Goal: Information Seeking & Learning: Learn about a topic

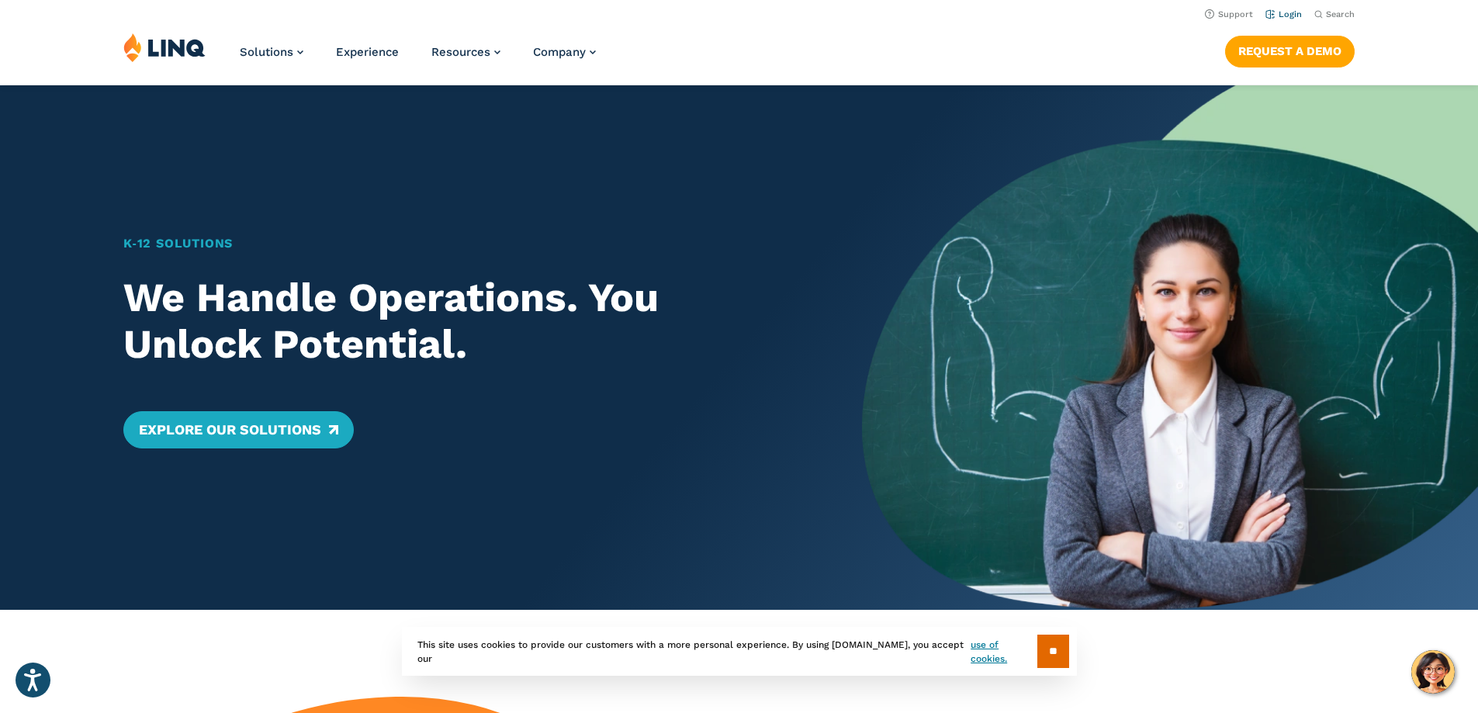
click at [1281, 18] on link "Login" at bounding box center [1283, 14] width 36 height 10
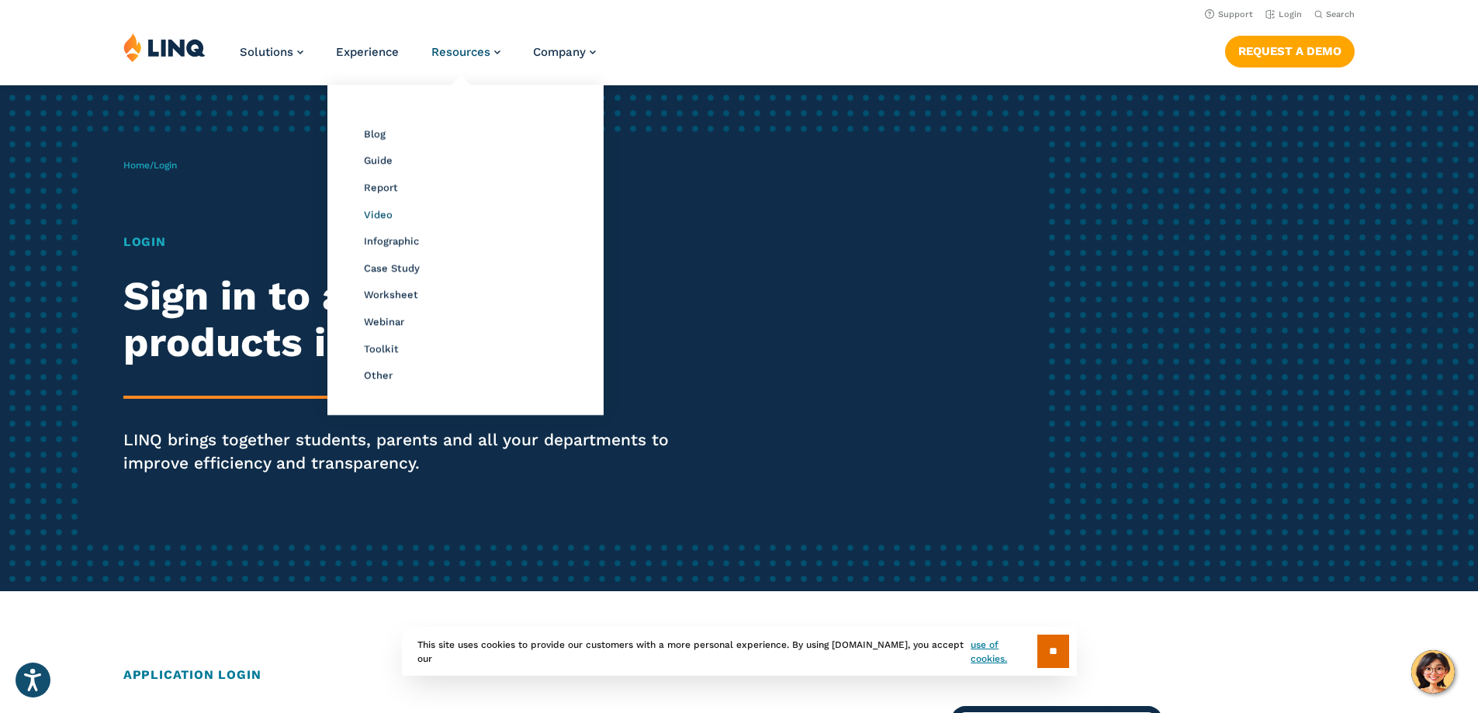
click at [375, 213] on span "Video" at bounding box center [378, 215] width 29 height 12
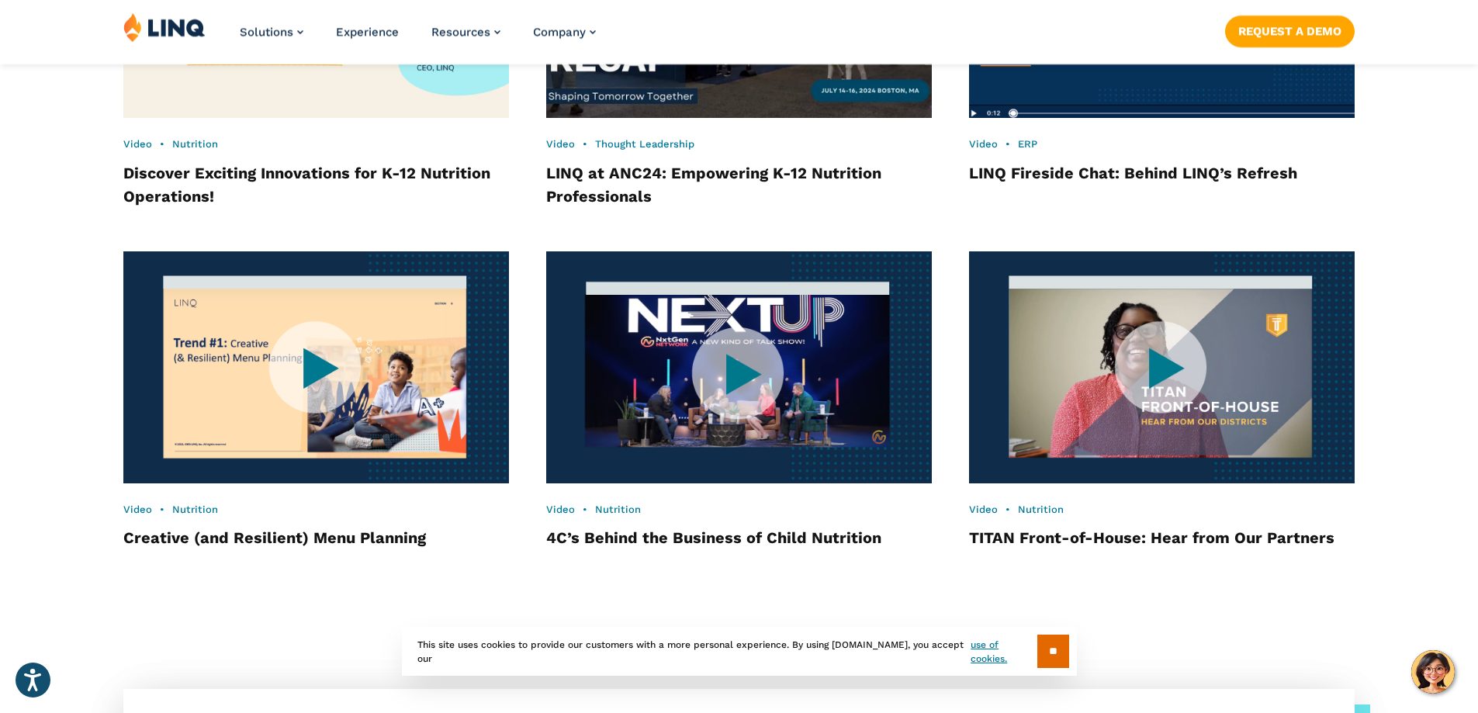
scroll to position [2378, 0]
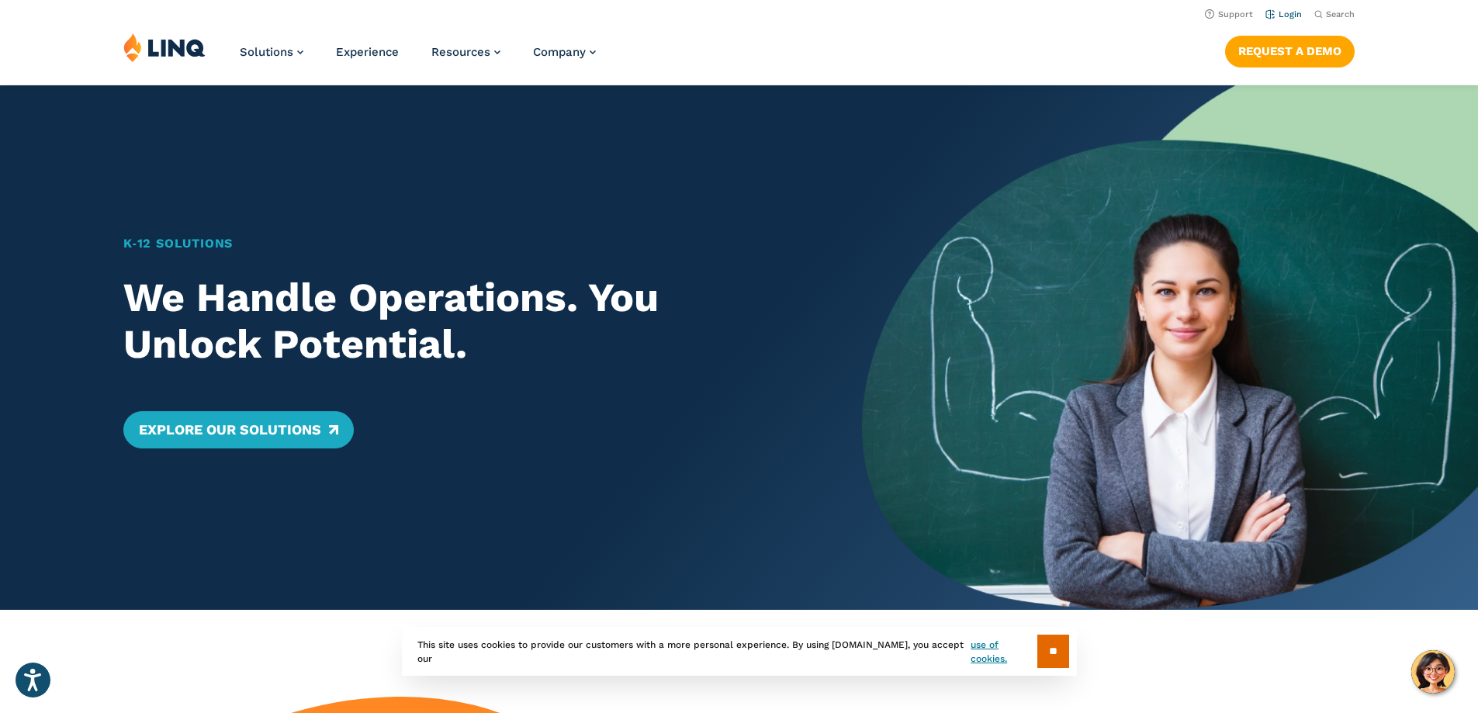
click at [1284, 13] on link "Login" at bounding box center [1283, 14] width 36 height 10
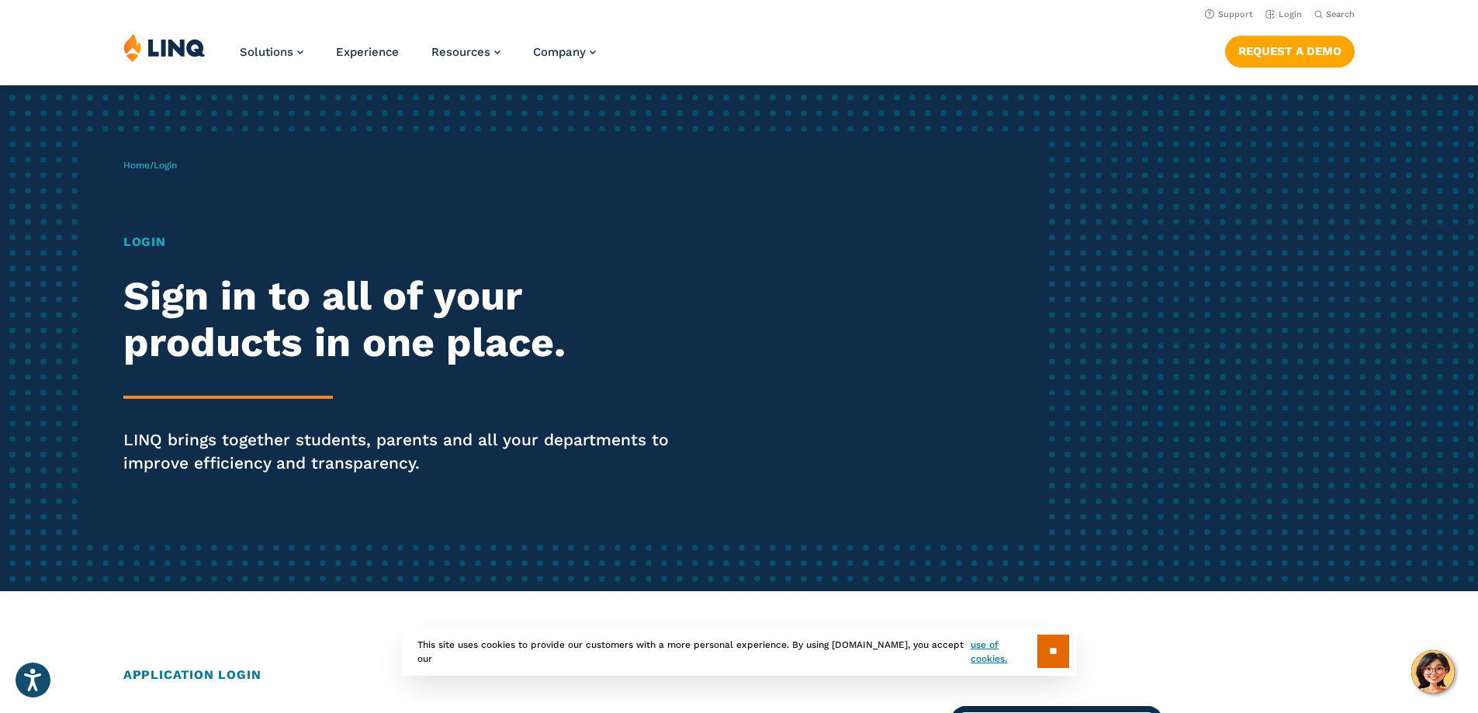
drag, startPoint x: 169, startPoint y: 169, endPoint x: 156, endPoint y: 164, distance: 14.0
click at [168, 169] on span "Login" at bounding box center [165, 165] width 23 height 11
click at [145, 162] on link "Home" at bounding box center [136, 165] width 26 height 11
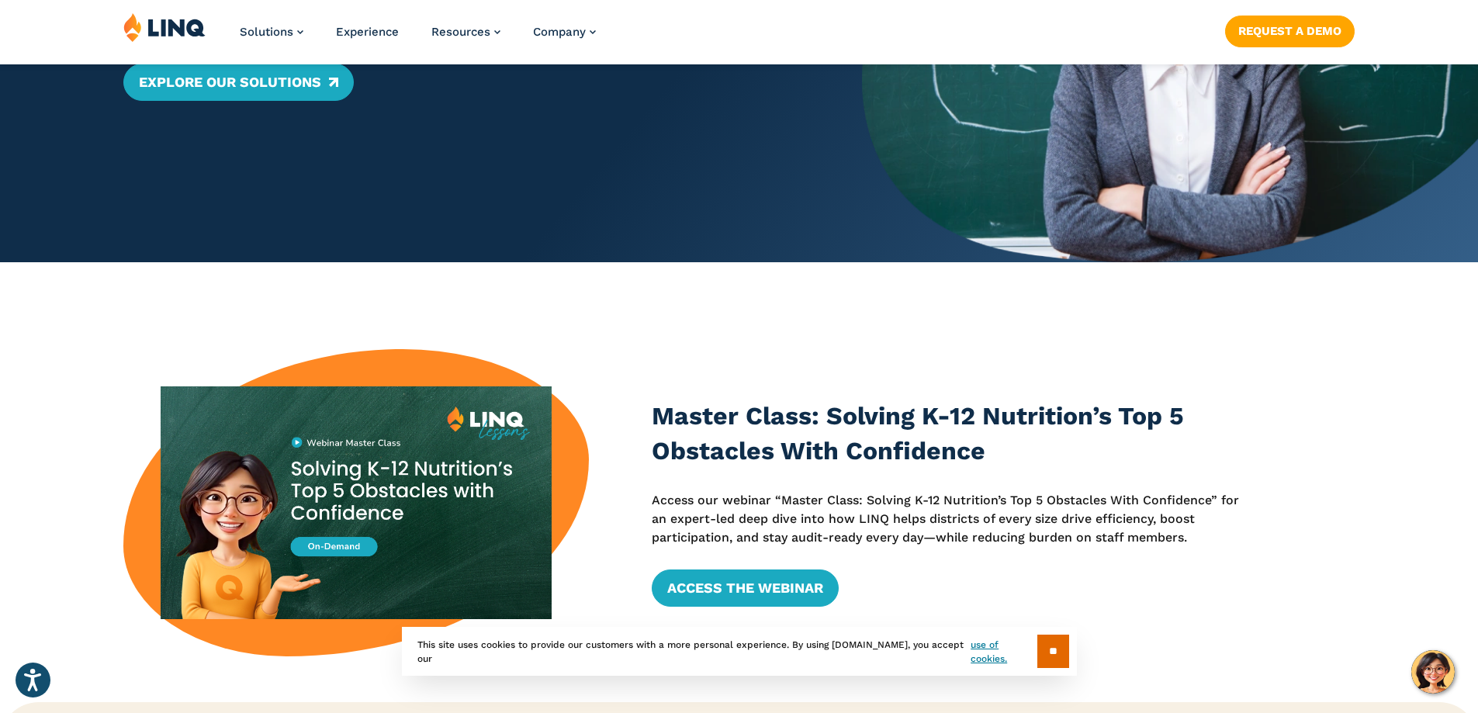
scroll to position [388, 0]
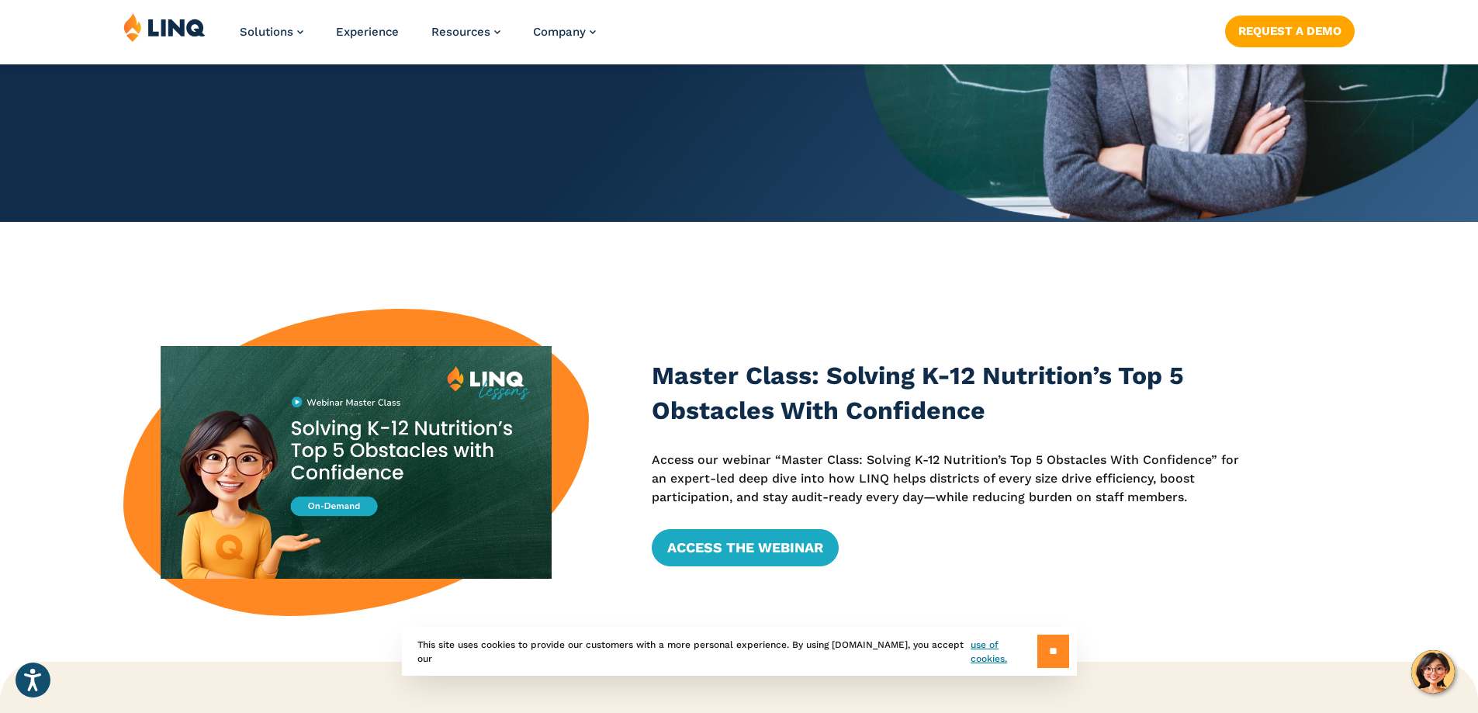
click at [1052, 656] on input "**" at bounding box center [1053, 651] width 32 height 33
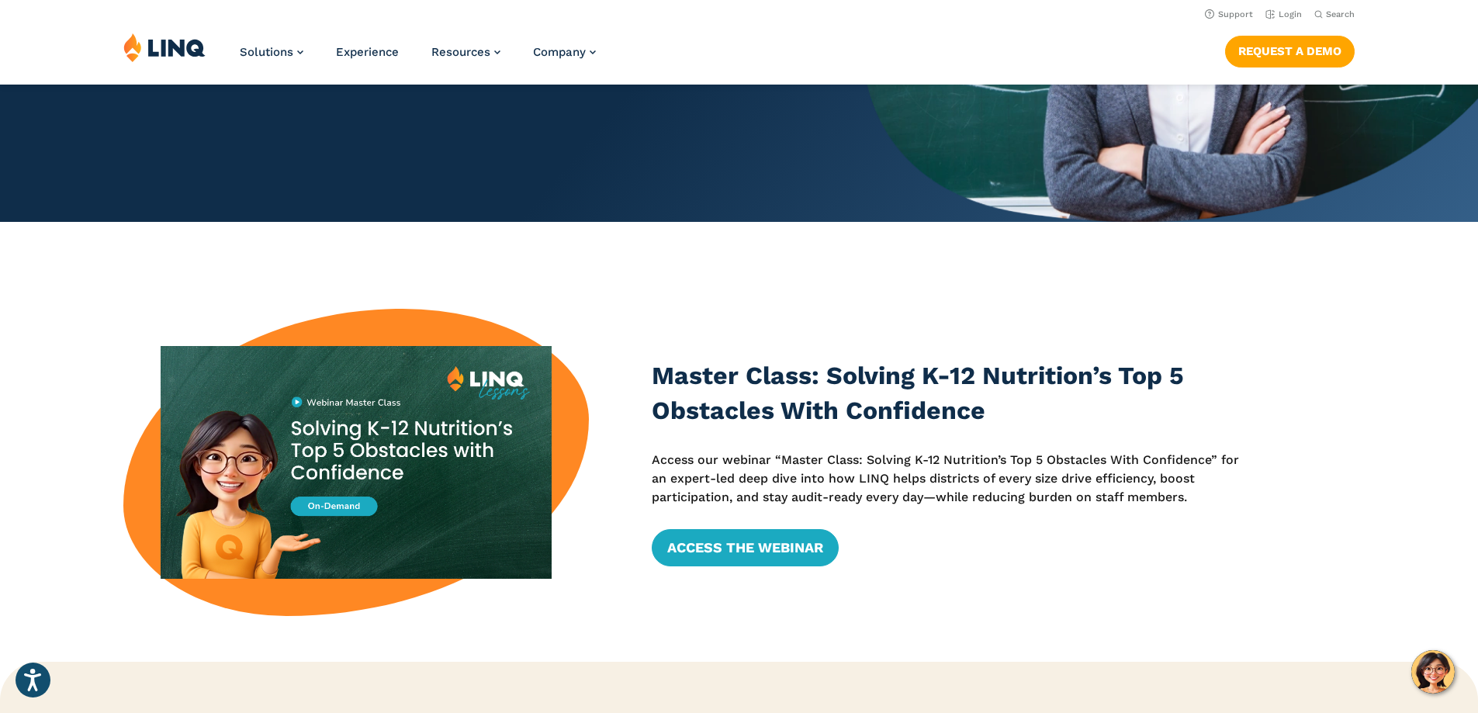
scroll to position [0, 0]
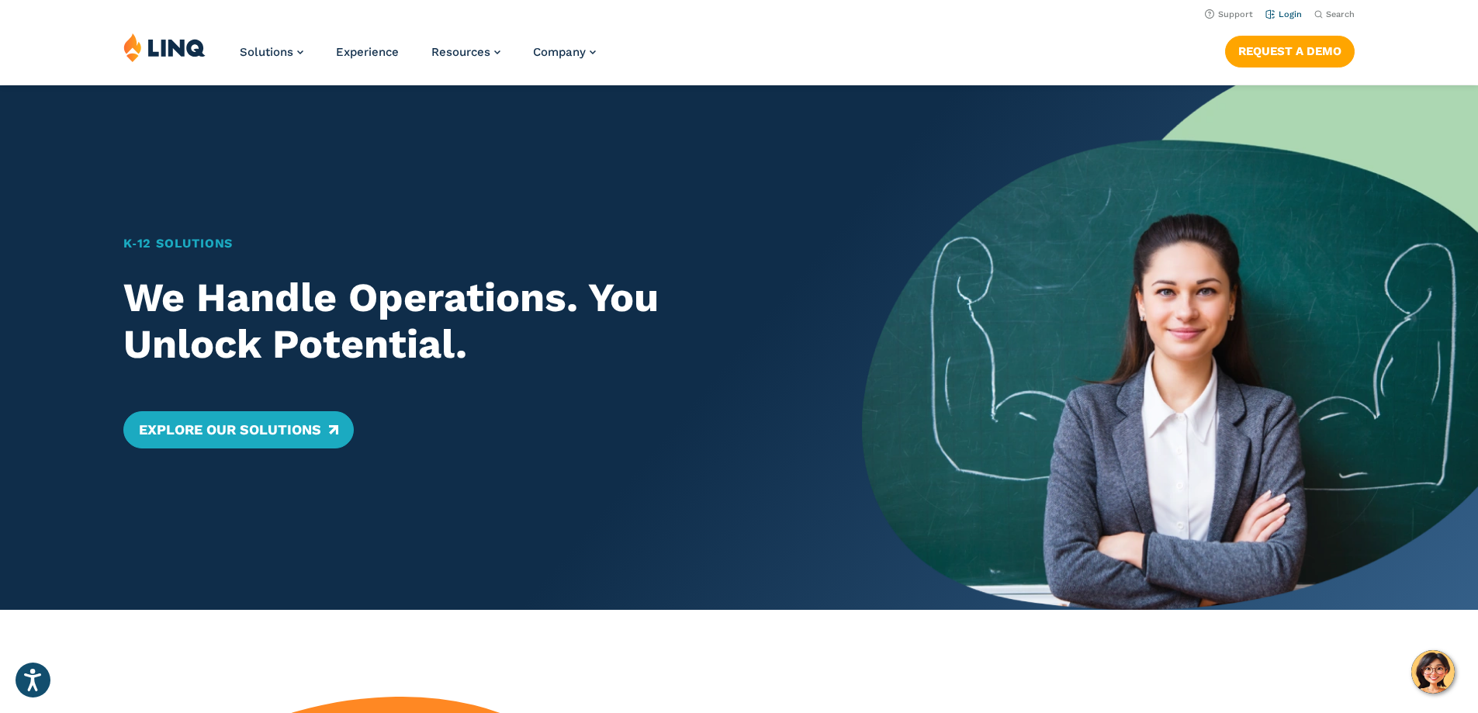
click at [1271, 15] on link "Login" at bounding box center [1283, 14] width 36 height 10
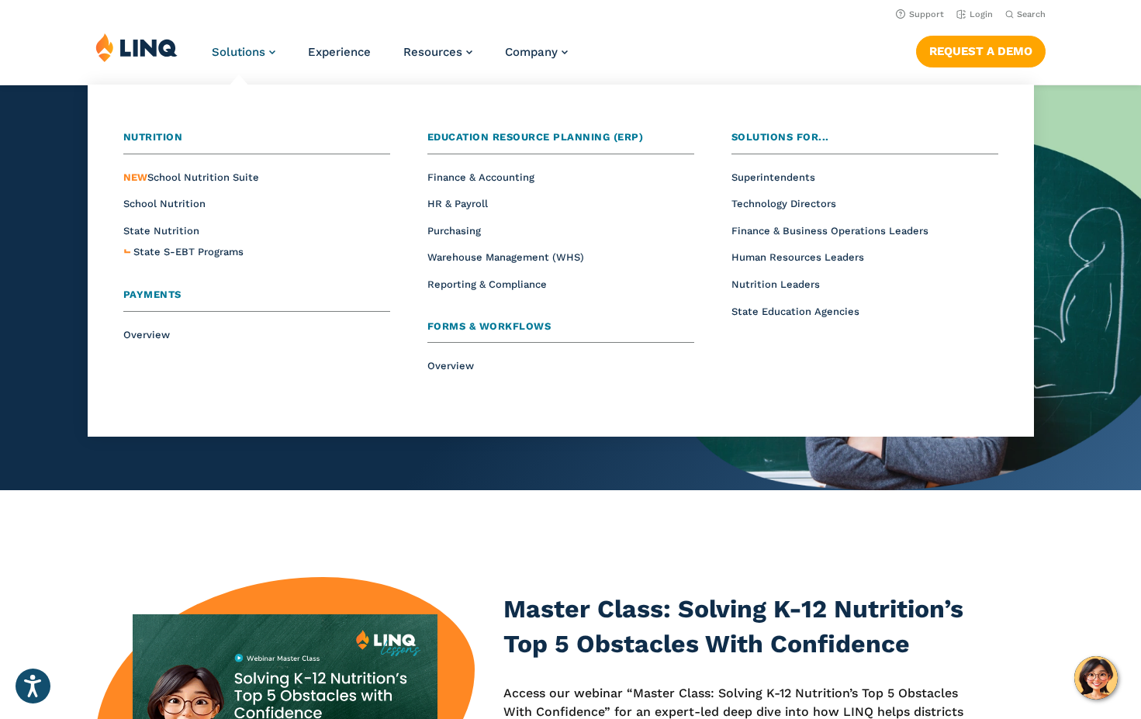
click at [268, 54] on link "Solutions" at bounding box center [244, 52] width 64 height 14
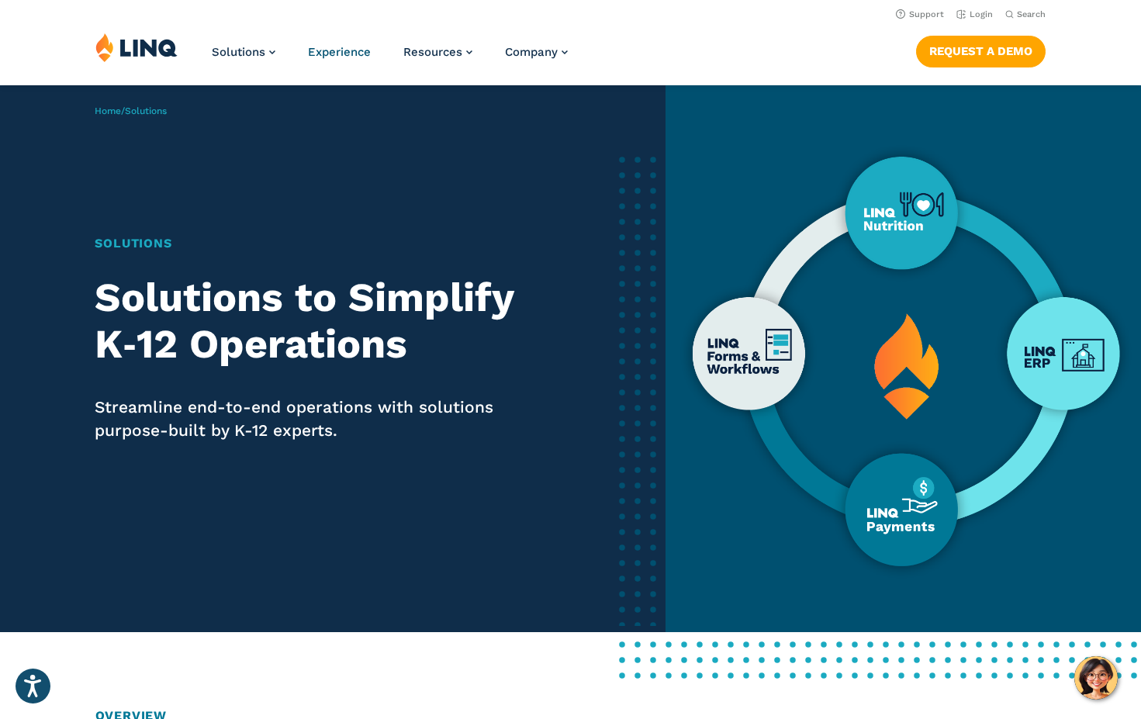
click at [354, 54] on span "Experience" at bounding box center [339, 52] width 63 height 14
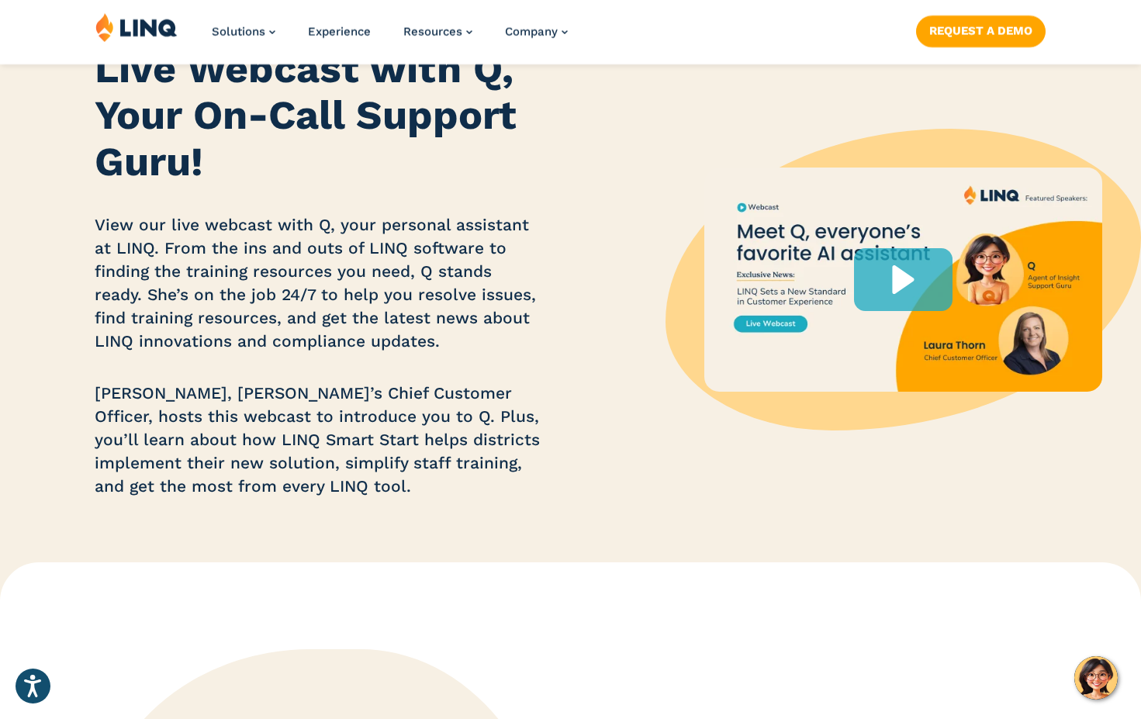
scroll to position [155, 0]
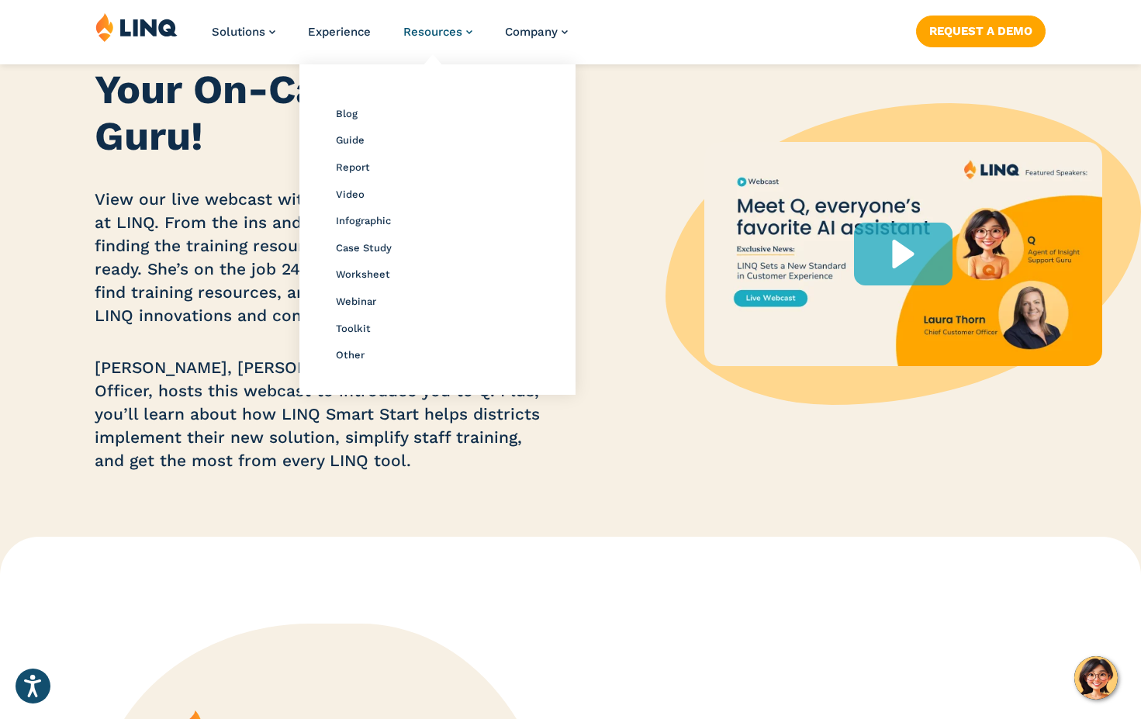
click at [426, 26] on span "Resources" at bounding box center [432, 32] width 59 height 14
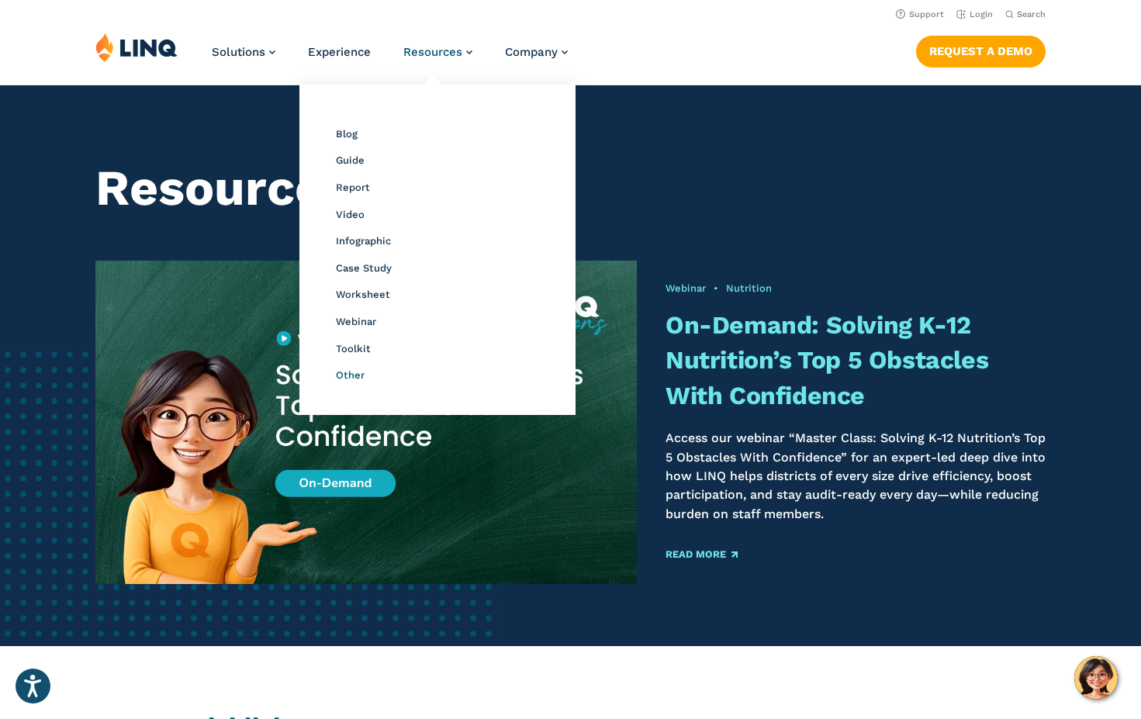
click at [348, 378] on span "Other" at bounding box center [350, 375] width 29 height 12
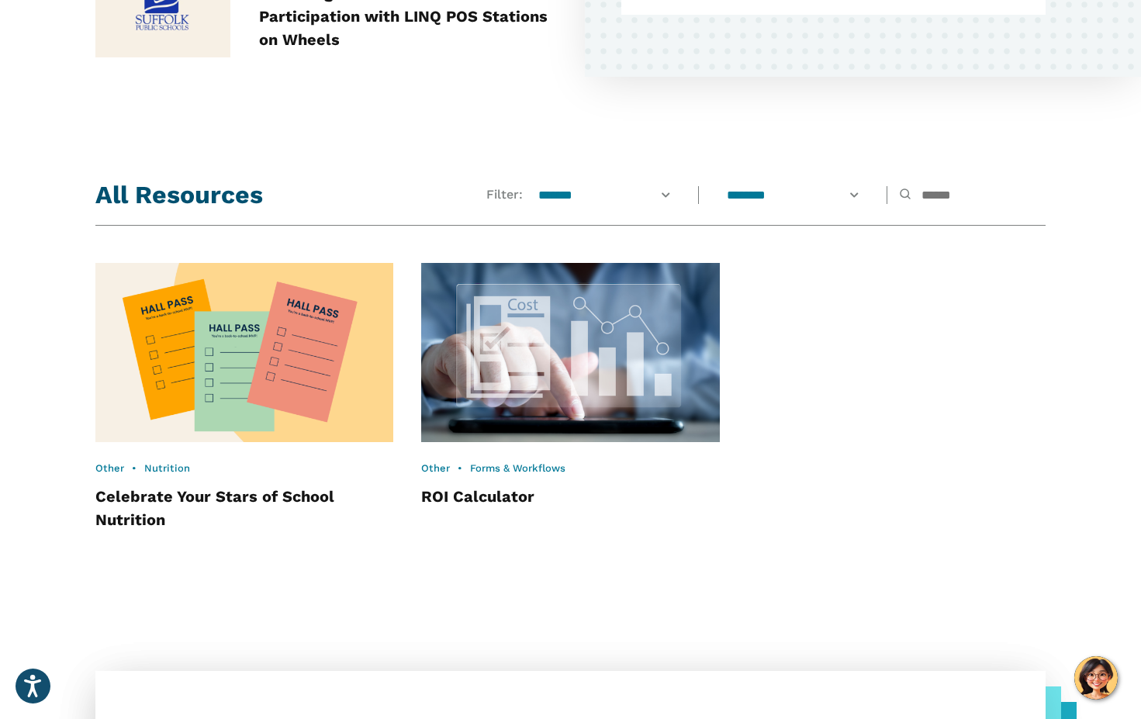
scroll to position [1026, 0]
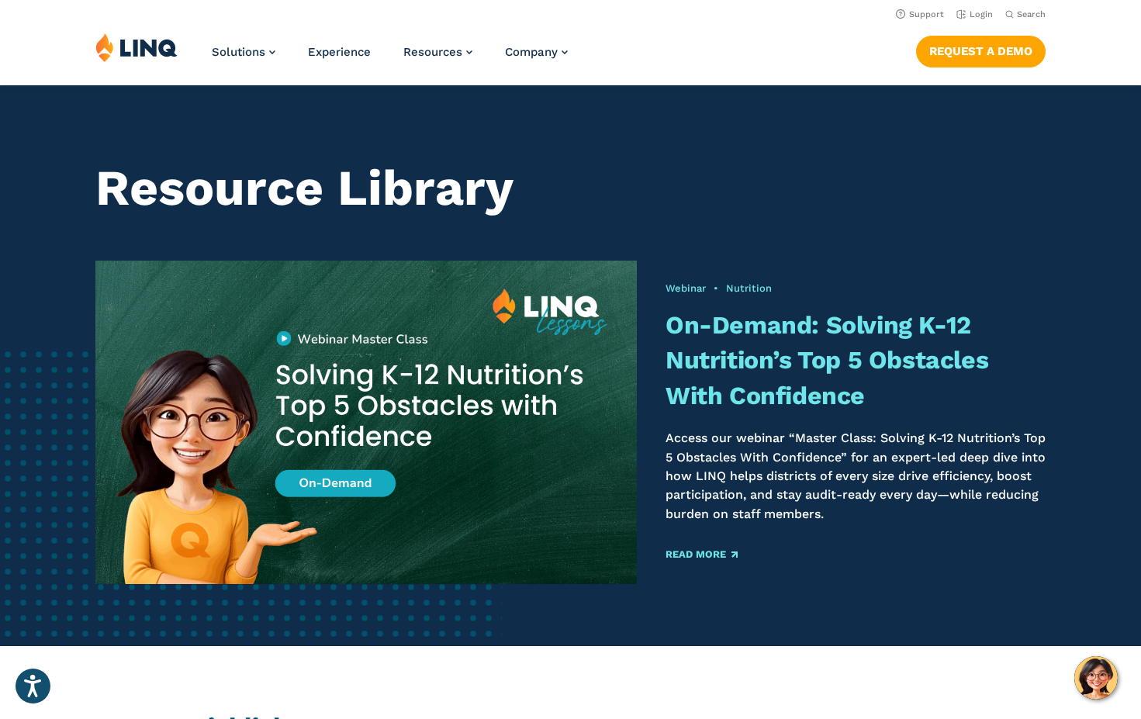
click at [1023, 14] on span "Search" at bounding box center [1031, 14] width 29 height 10
type input "**********"
click at [1026, 42] on button "Submit Search" at bounding box center [1026, 42] width 1 height 1
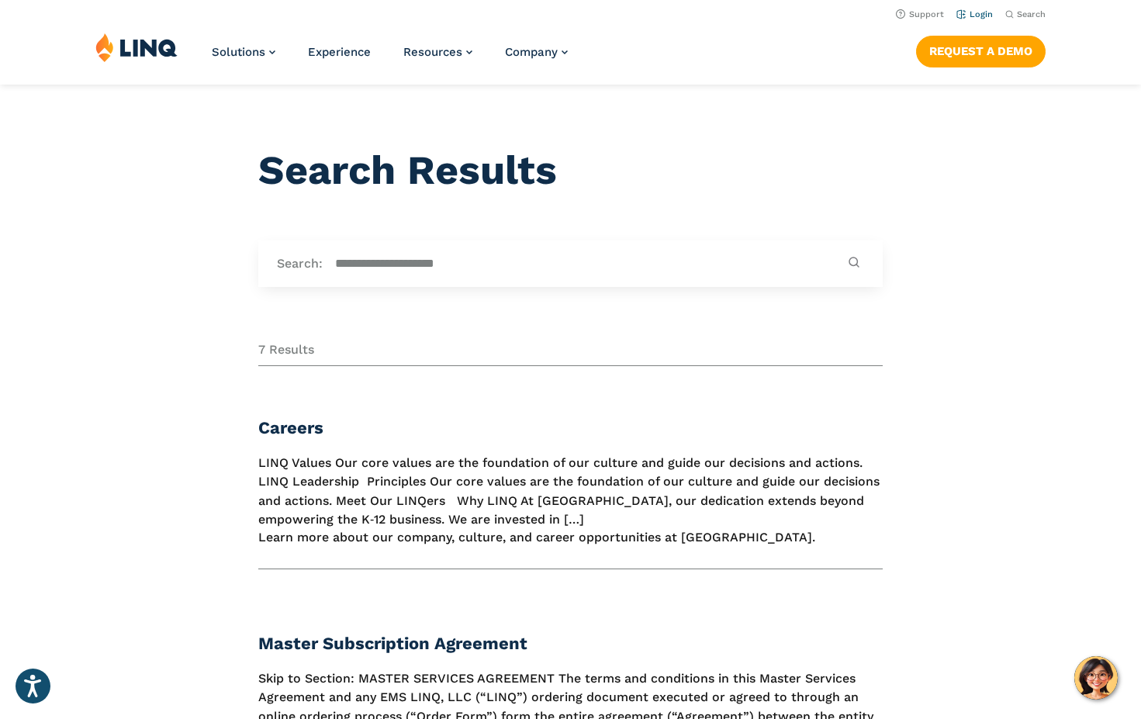
click at [976, 13] on link "Login" at bounding box center [974, 14] width 36 height 10
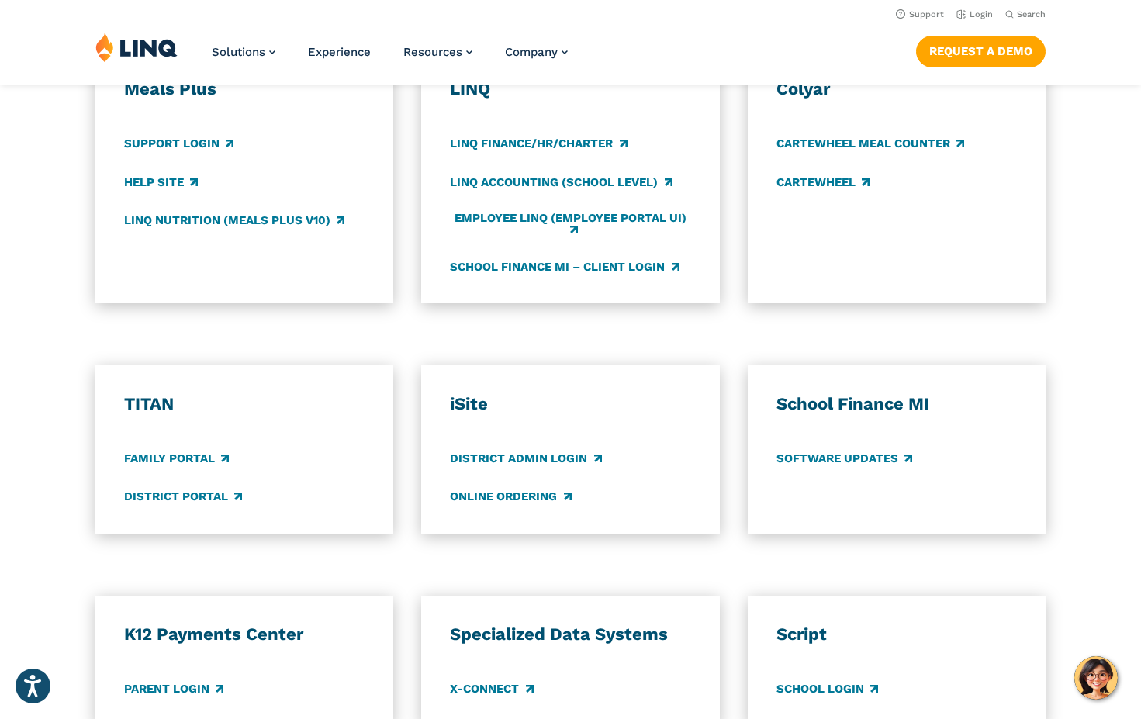
scroll to position [853, 0]
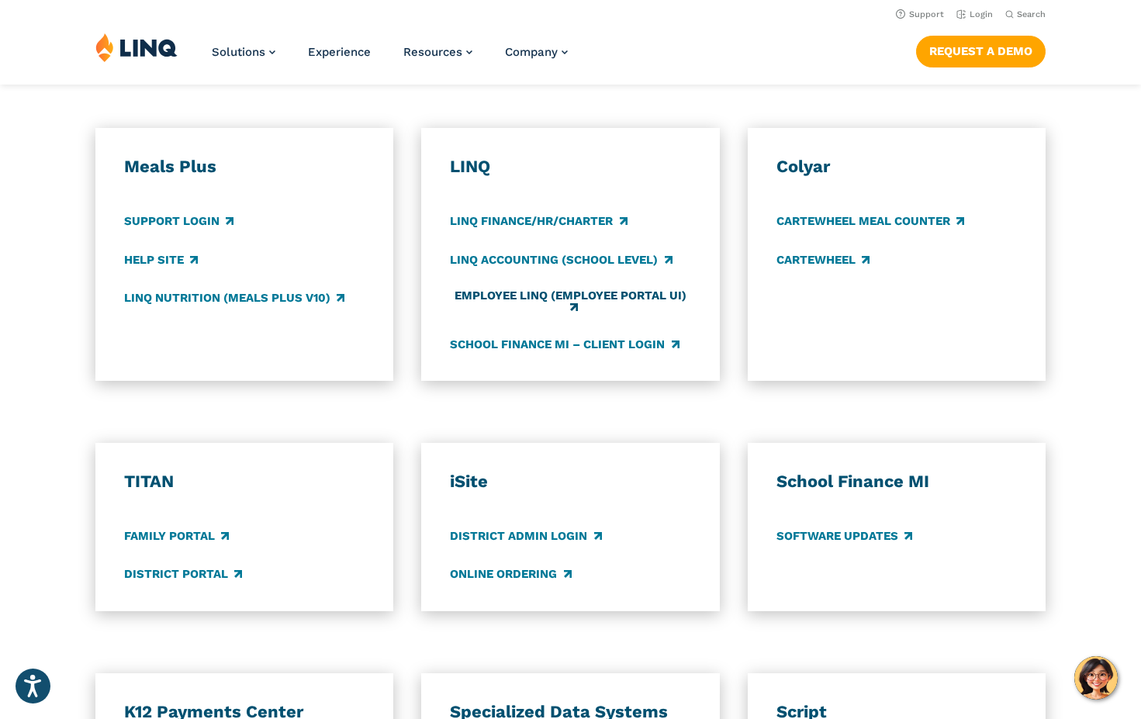
click at [501, 292] on link "Employee LINQ (Employee Portal UI)" at bounding box center [570, 302] width 240 height 26
